Goal: Find specific page/section: Find specific page/section

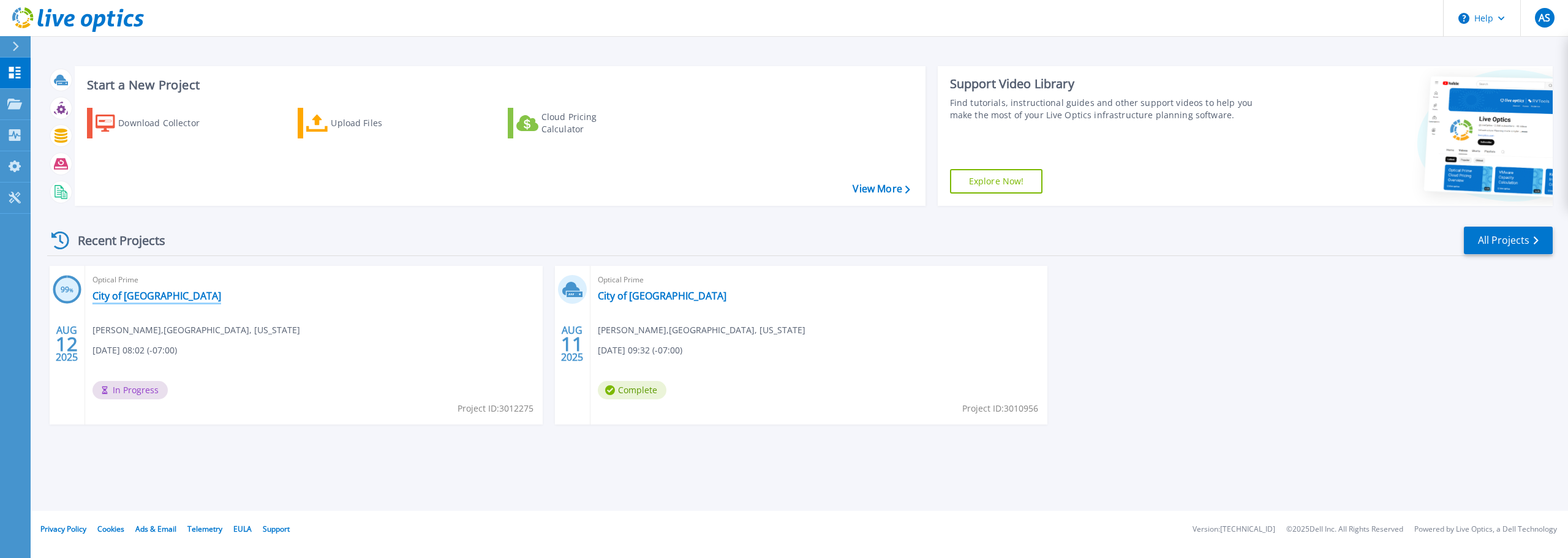
click at [164, 299] on link "City of [GEOGRAPHIC_DATA]" at bounding box center [157, 296] width 129 height 12
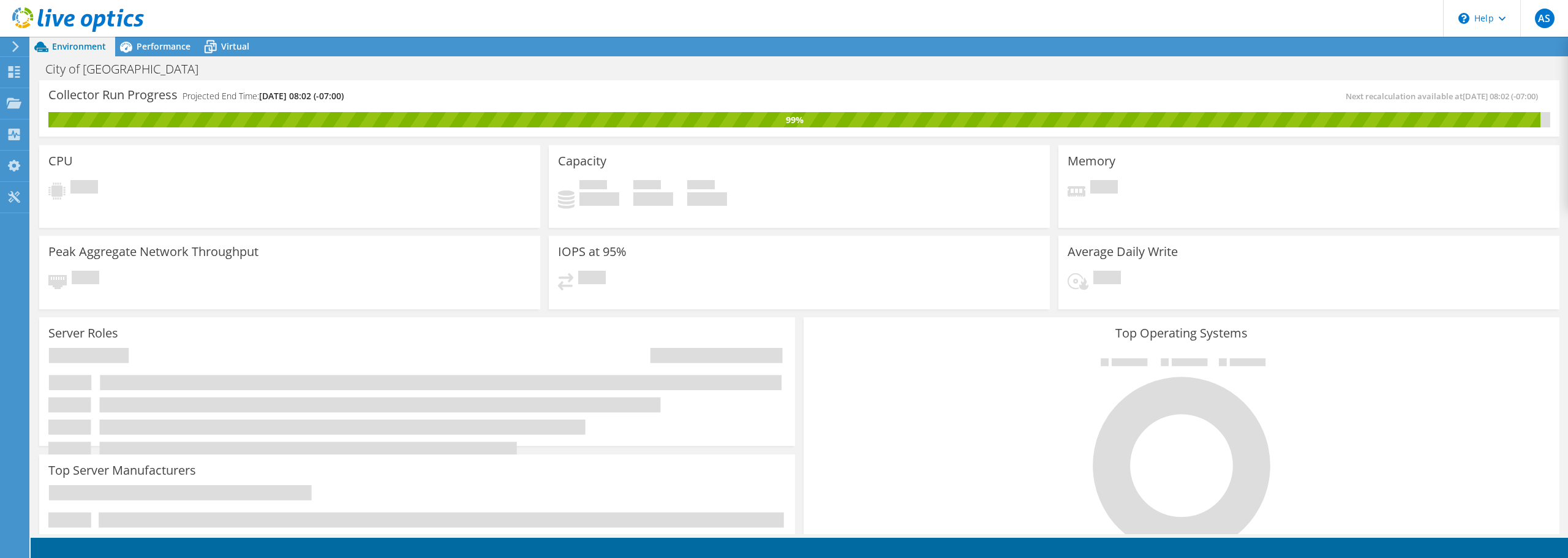
scroll to position [306, 0]
click at [16, 67] on use at bounding box center [15, 72] width 12 height 12
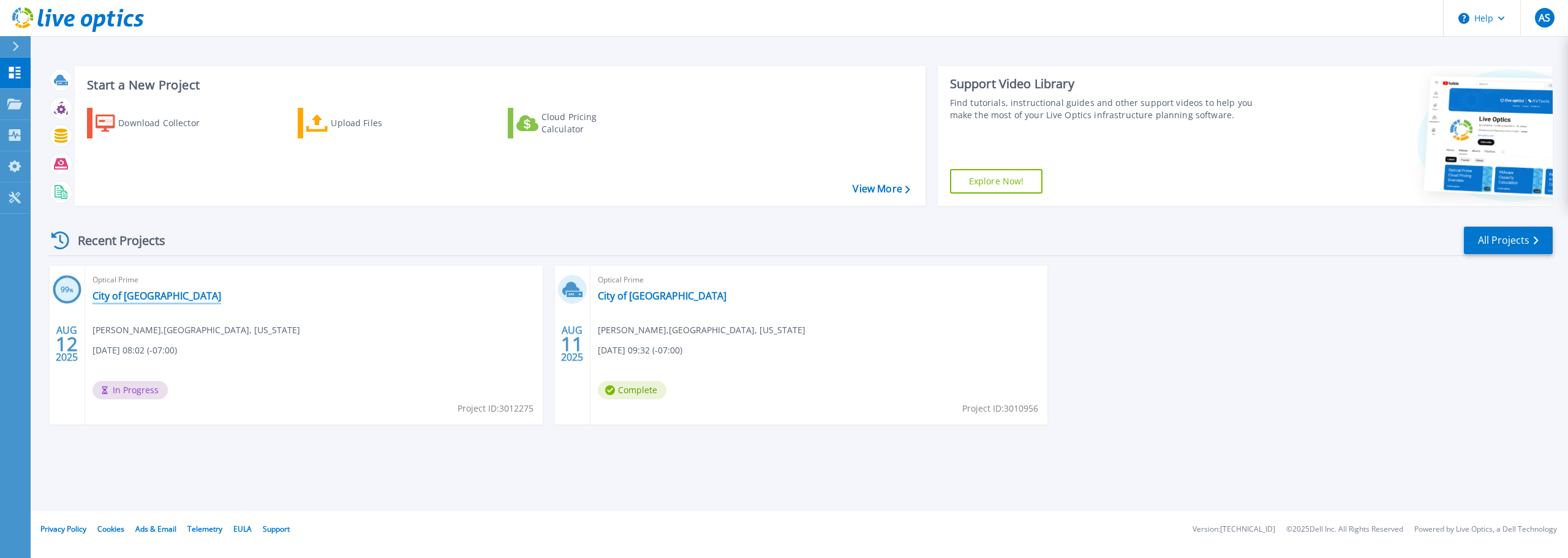
click at [133, 295] on link "City of [GEOGRAPHIC_DATA]" at bounding box center [157, 296] width 129 height 12
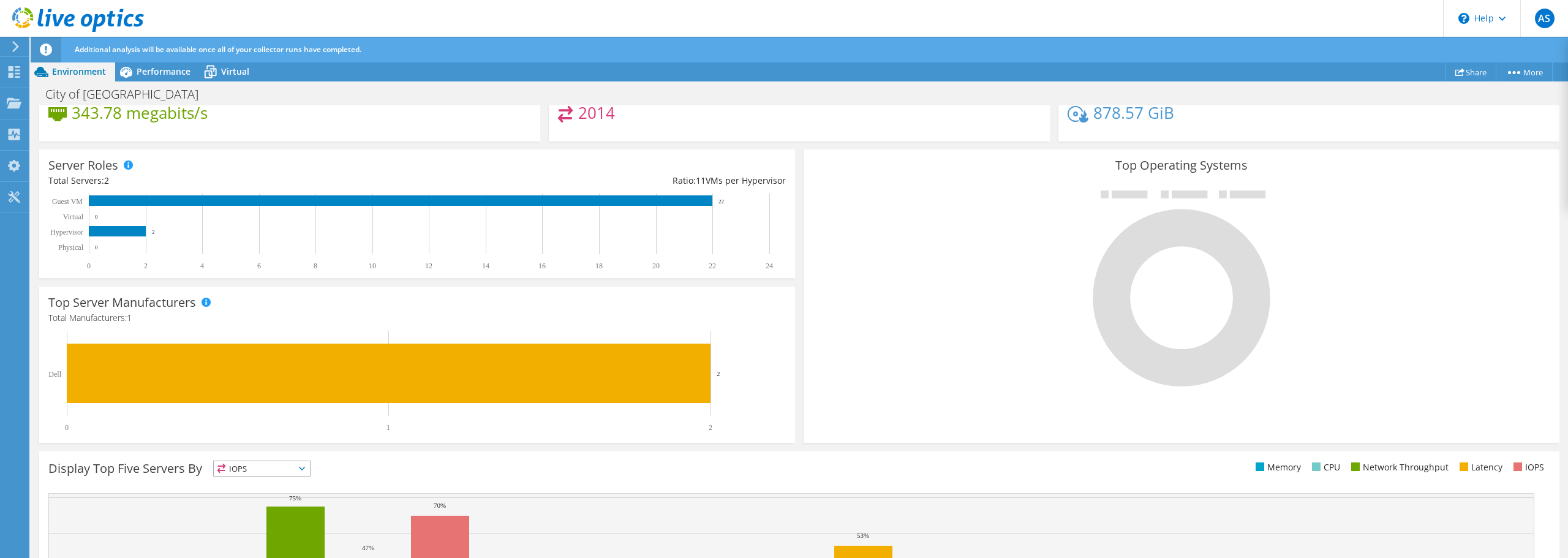
scroll to position [332, 0]
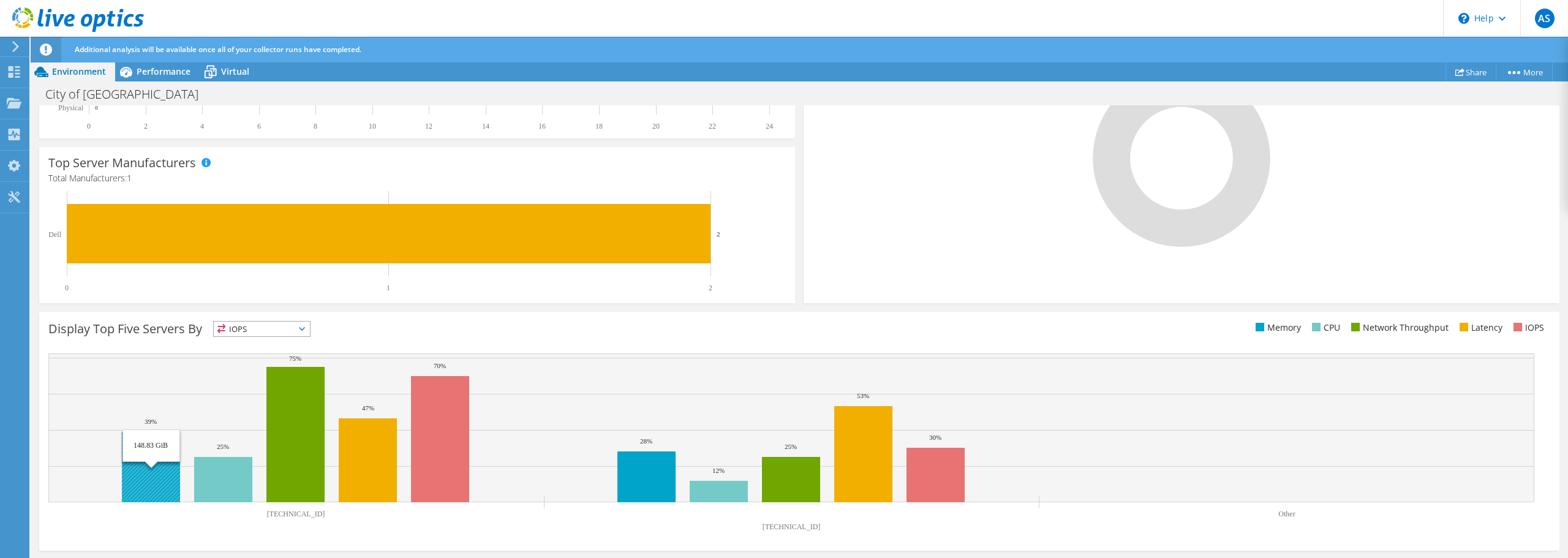
click at [143, 459] on rect at bounding box center [151, 467] width 58 height 70
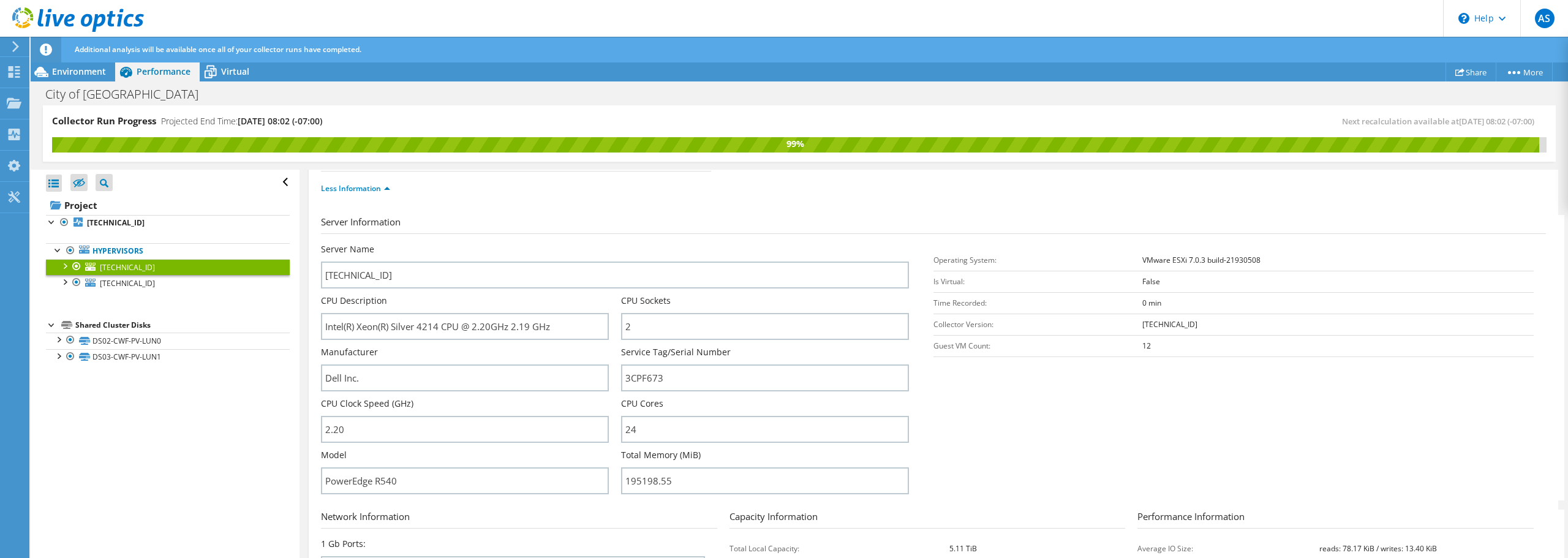
scroll to position [0, 0]
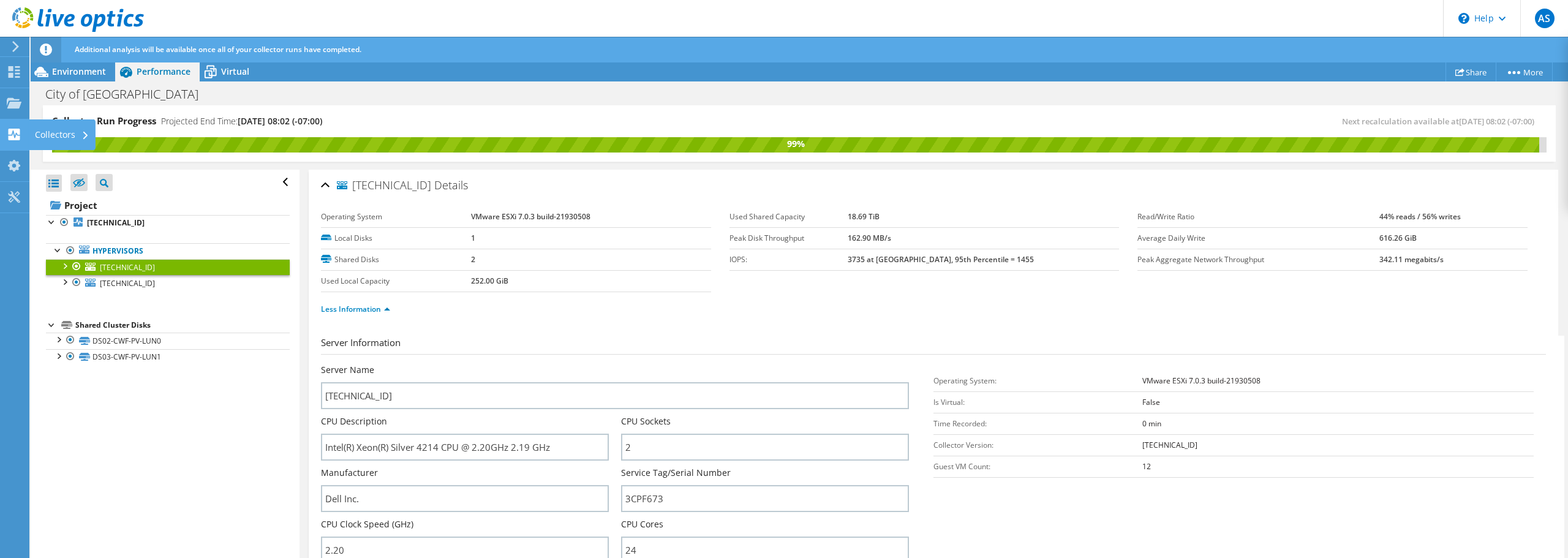
click at [47, 132] on div "Collectors" at bounding box center [62, 134] width 67 height 31
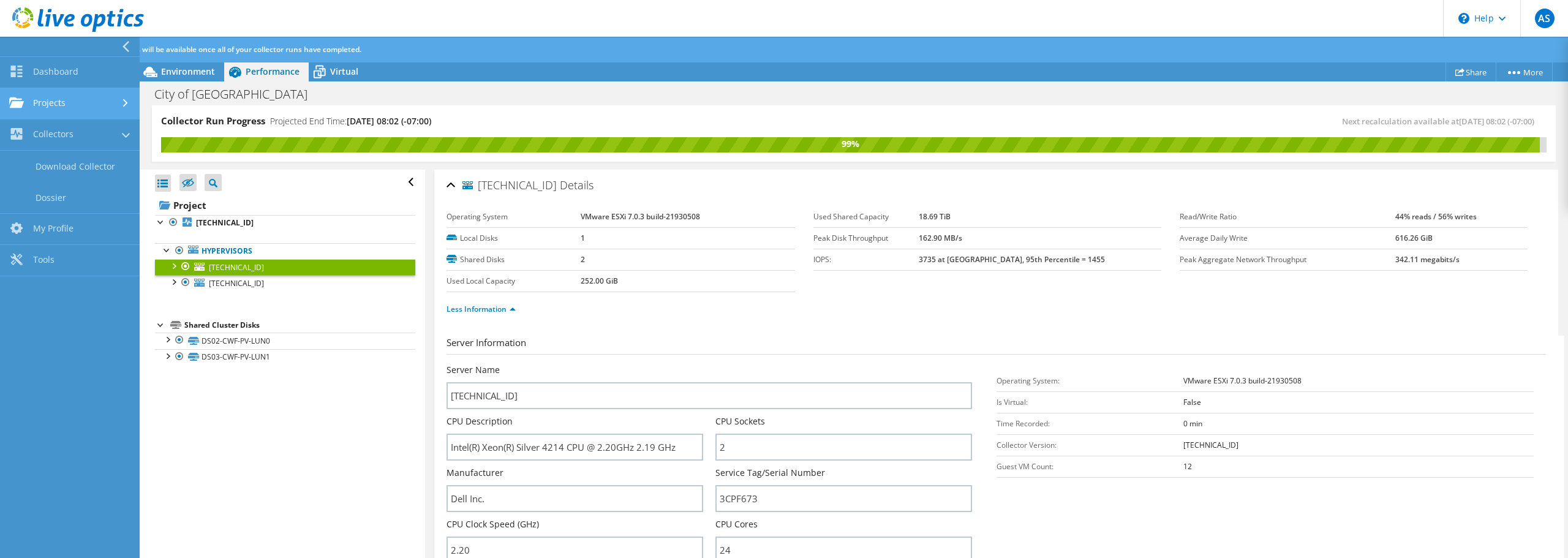
click at [70, 106] on link "Projects" at bounding box center [70, 103] width 140 height 31
click at [65, 132] on link "Search Projects" at bounding box center [70, 134] width 140 height 31
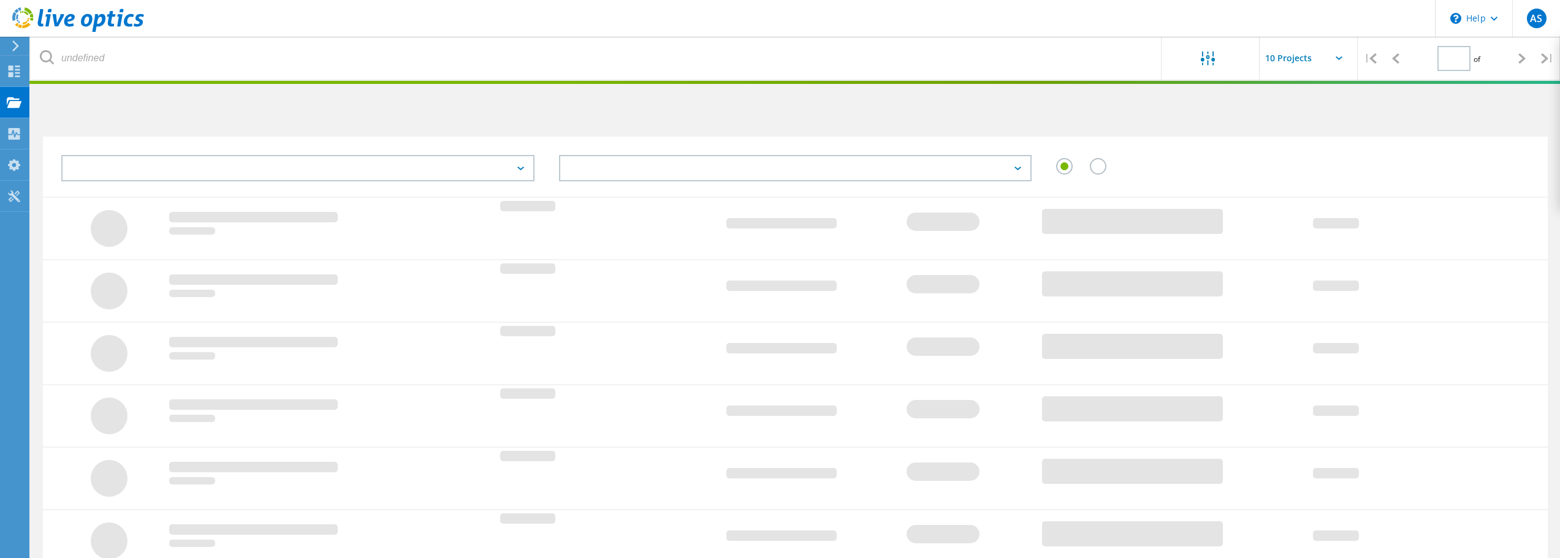
type input "1"
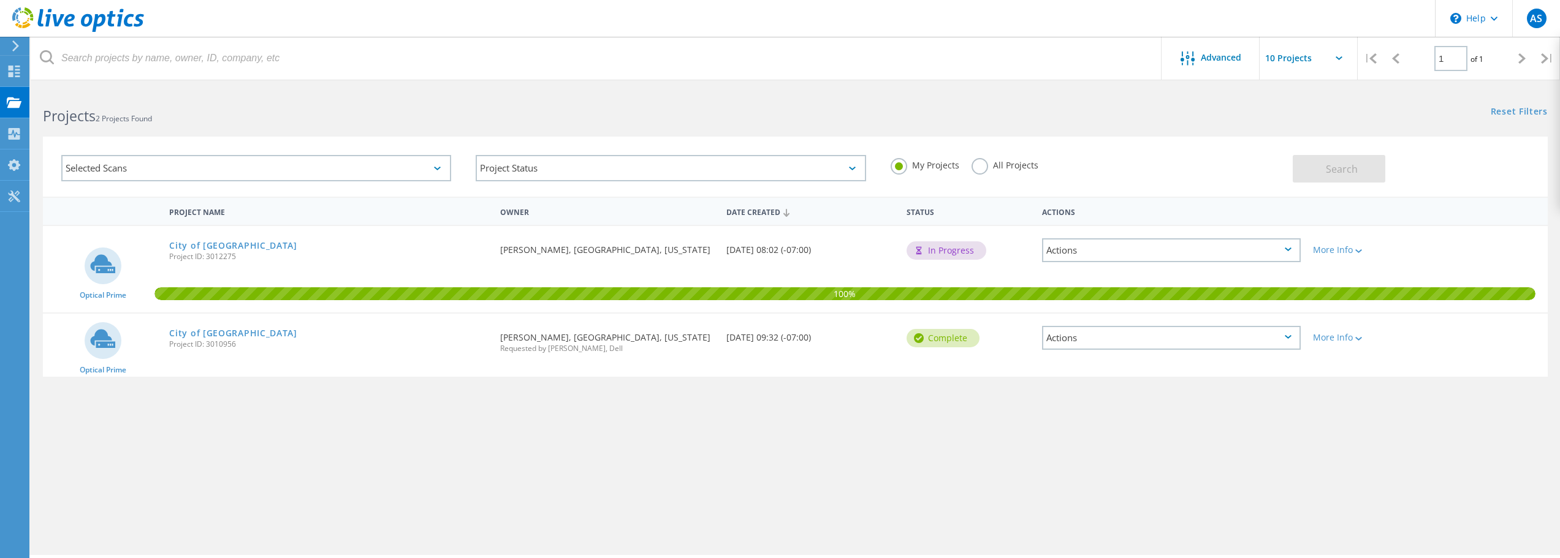
click at [1074, 252] on div "Actions" at bounding box center [1171, 250] width 259 height 24
click at [921, 419] on div "Project Name Owner Date Created Status Actions Optical Prime City of Oak Harbor…" at bounding box center [795, 356] width 1504 height 319
click at [1360, 253] on icon at bounding box center [1358, 251] width 7 height 4
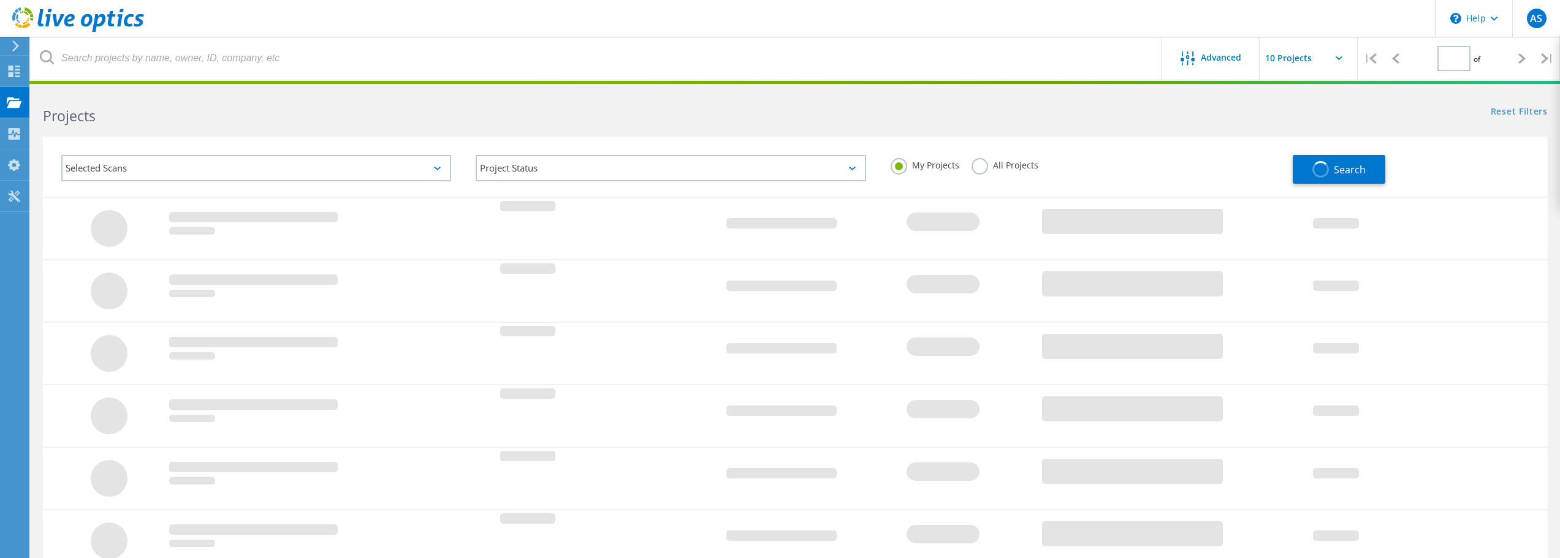
type input "1"
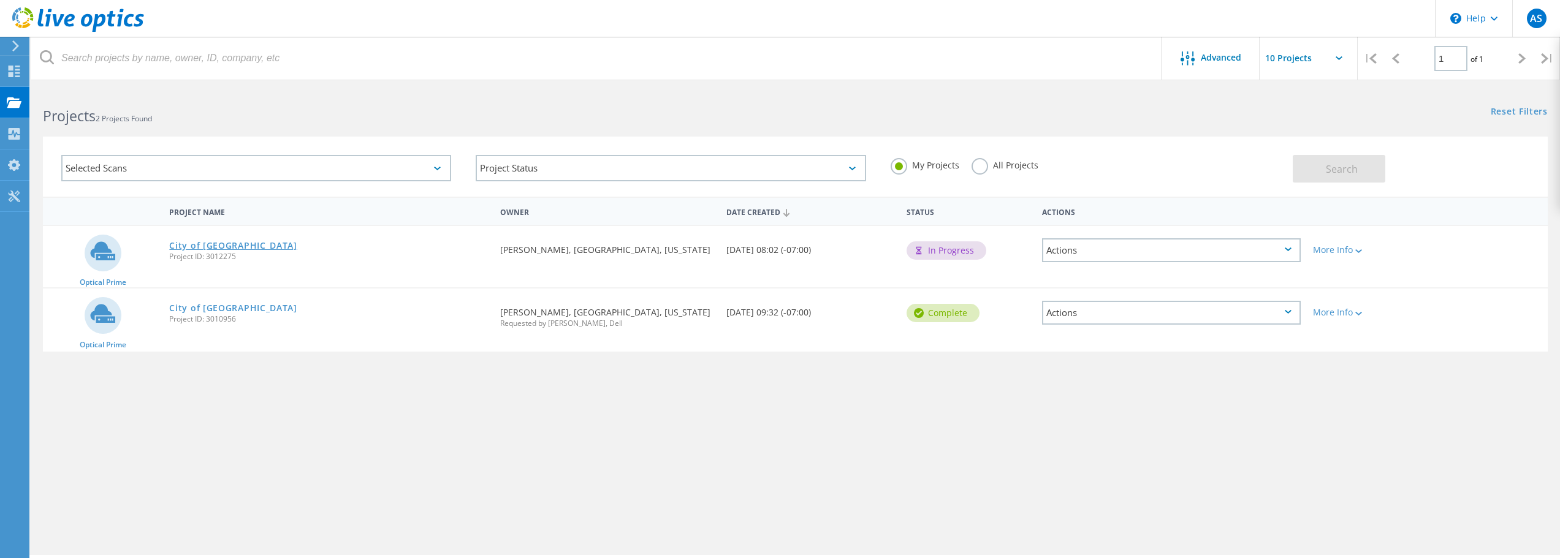
click at [240, 243] on link "City of [GEOGRAPHIC_DATA]" at bounding box center [233, 245] width 128 height 9
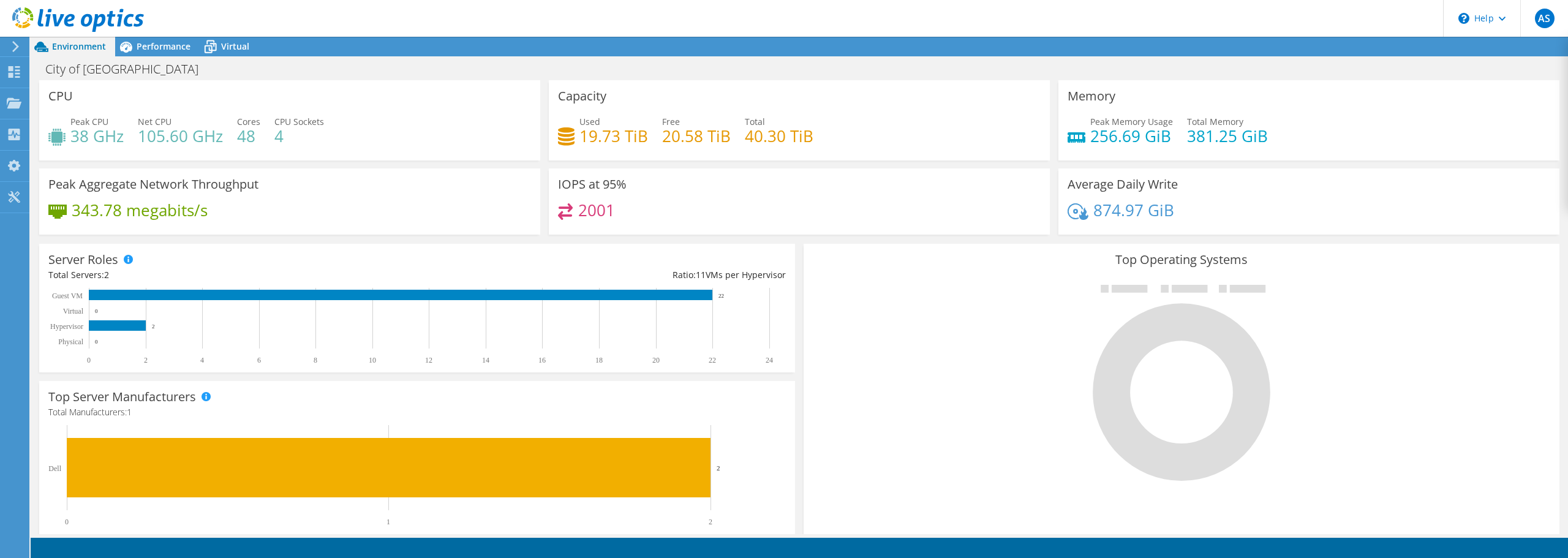
scroll to position [259, 0]
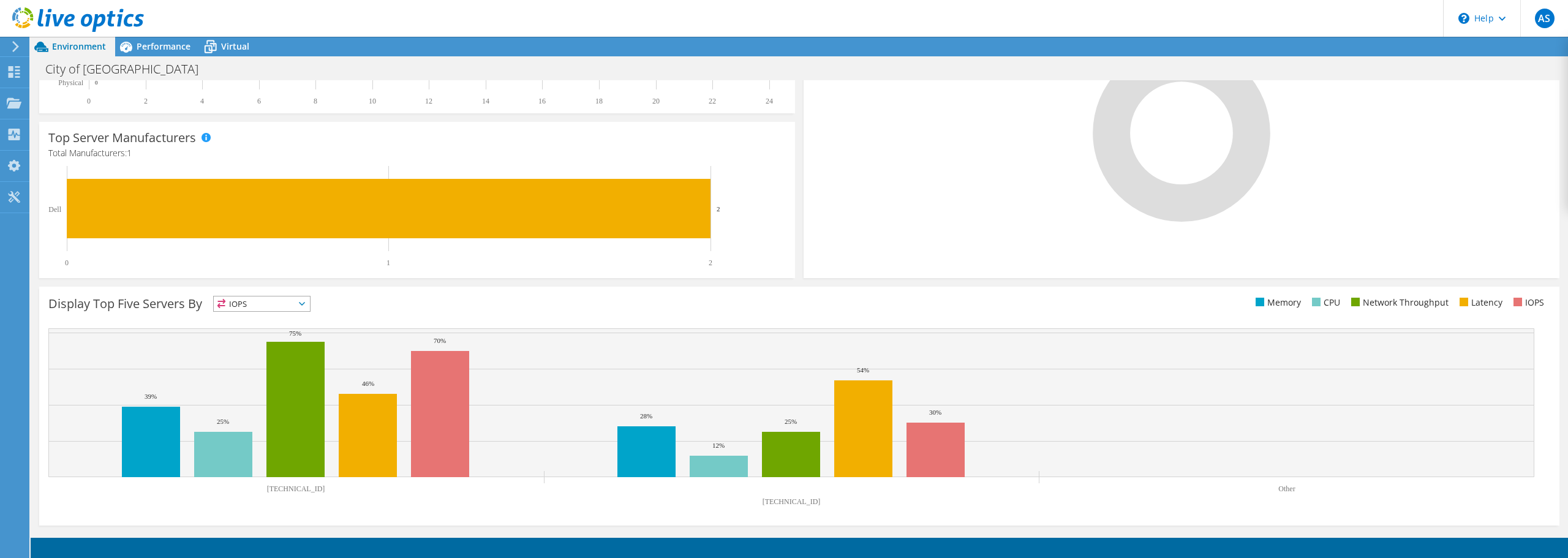
click at [297, 300] on span "IOPS" at bounding box center [262, 304] width 96 height 15
click at [279, 334] on li "Memory" at bounding box center [262, 336] width 96 height 17
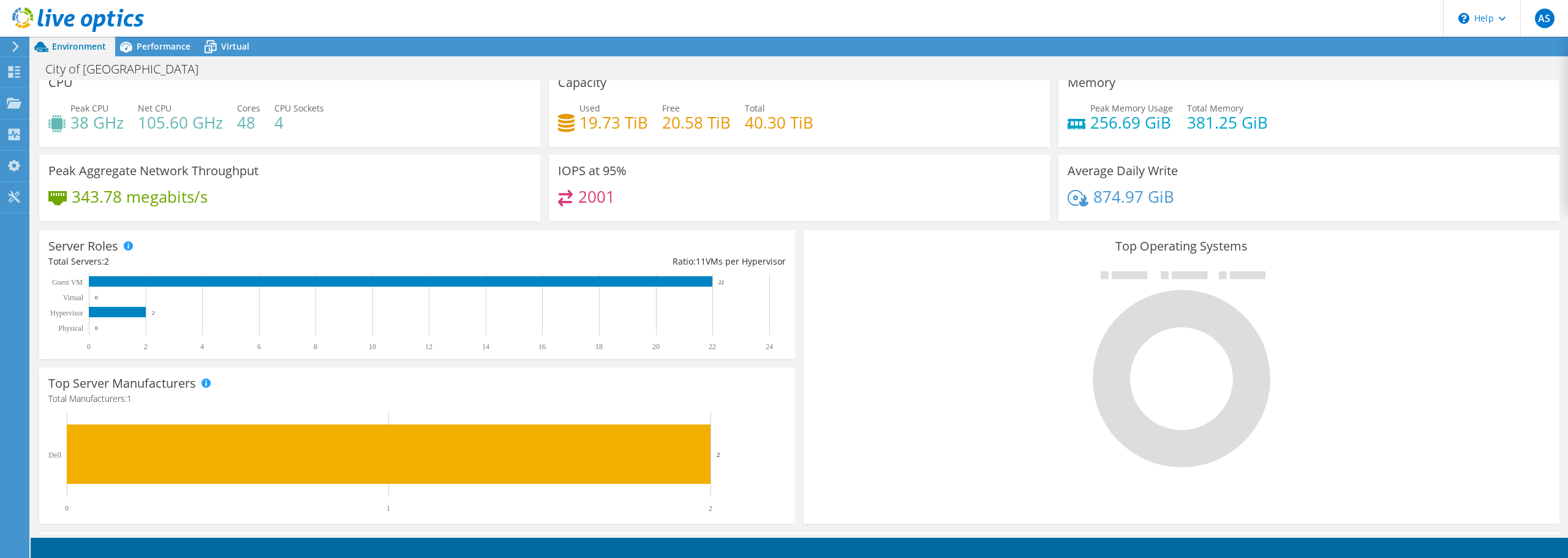
scroll to position [0, 0]
